Goal: Transaction & Acquisition: Purchase product/service

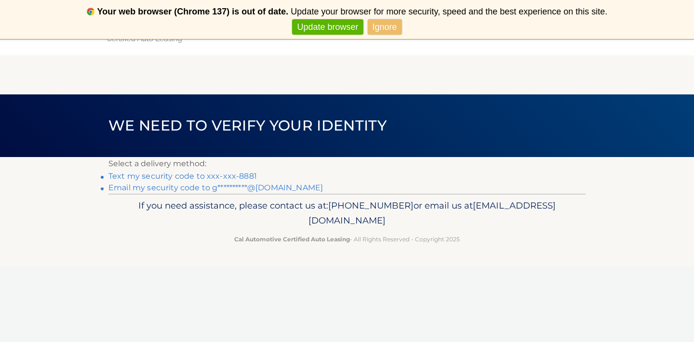
click at [219, 176] on link "Text my security code to xxx-xxx-8881" at bounding box center [182, 176] width 148 height 9
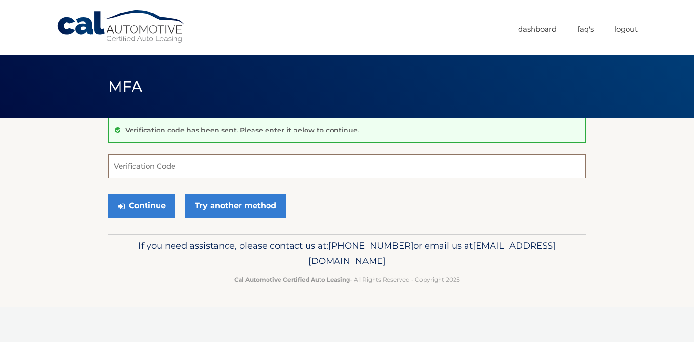
click at [219, 176] on input "Verification Code" at bounding box center [346, 166] width 477 height 24
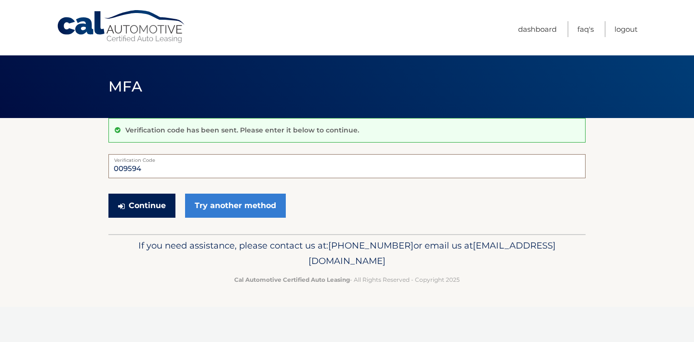
type input "009594"
click at [142, 206] on button "Continue" at bounding box center [141, 206] width 67 height 24
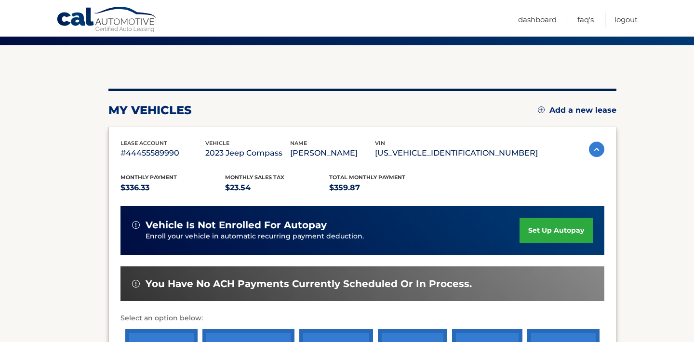
scroll to position [255, 0]
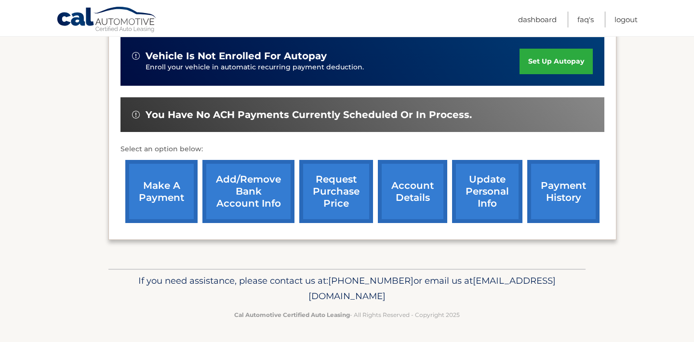
click at [160, 208] on link "make a payment" at bounding box center [161, 191] width 72 height 63
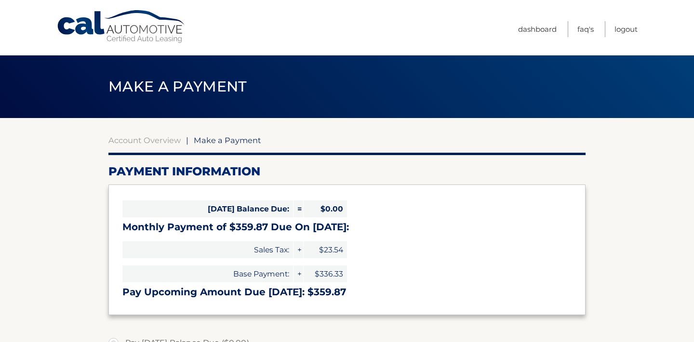
select select "ZmQwM2MxNzAtODE2MC00MDczLWFhMTgtMzhlMTQ1ODc3MThk"
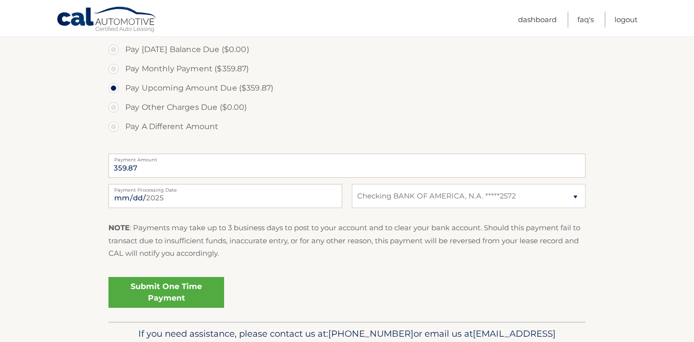
scroll to position [295, 0]
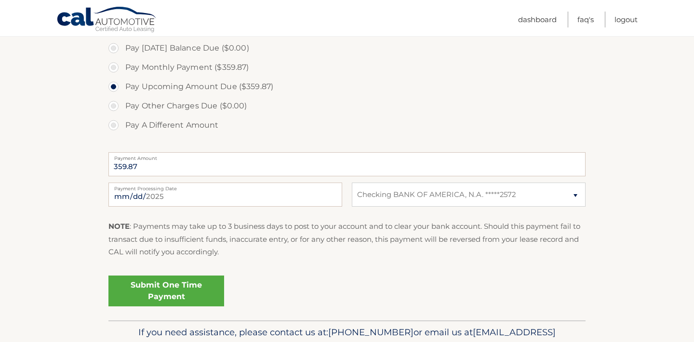
click at [172, 304] on link "Submit One Time Payment" at bounding box center [166, 291] width 116 height 31
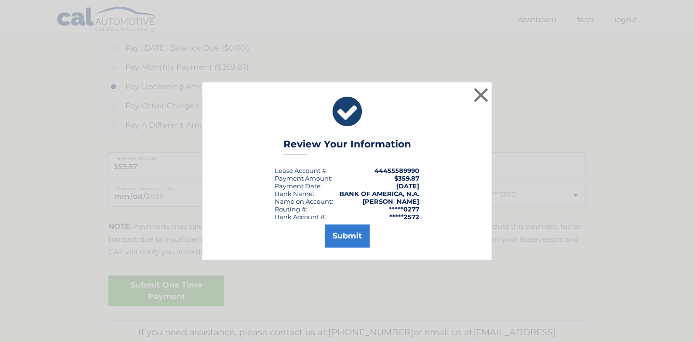
click at [173, 293] on div "× Review Your Information Lease Account #: 44455589990 Payment Amount: $359.87 …" at bounding box center [347, 171] width 694 height 342
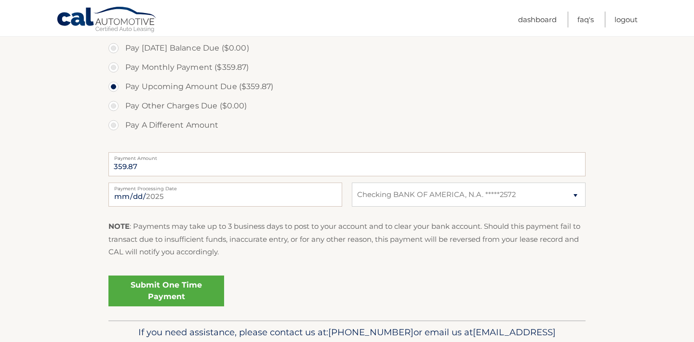
click at [181, 295] on link "Submit One Time Payment" at bounding box center [166, 291] width 116 height 31
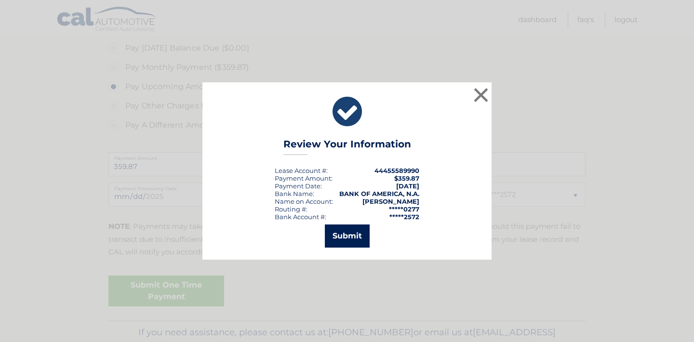
click at [354, 227] on button "Submit" at bounding box center [347, 236] width 45 height 23
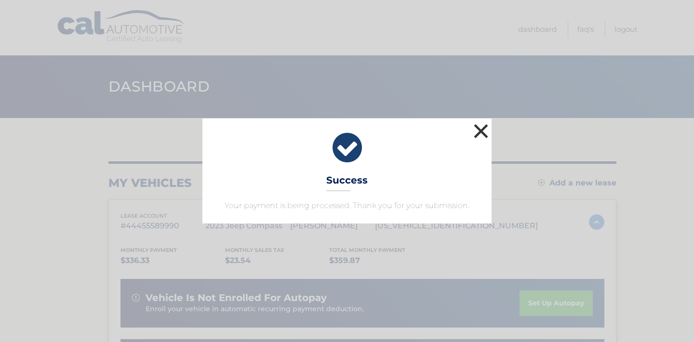
click at [484, 126] on button "×" at bounding box center [480, 130] width 19 height 19
